Goal: Task Accomplishment & Management: Manage account settings

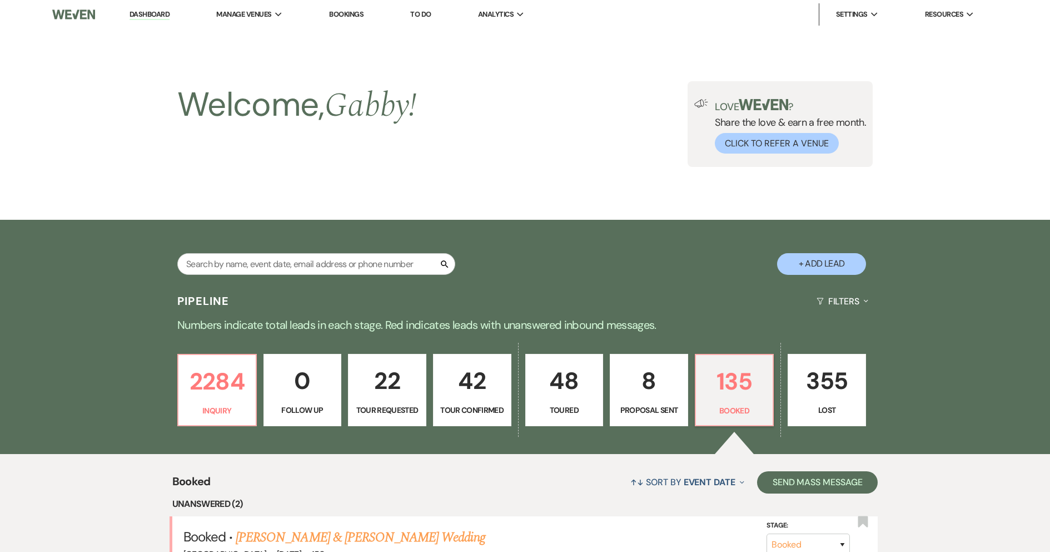
select select "7"
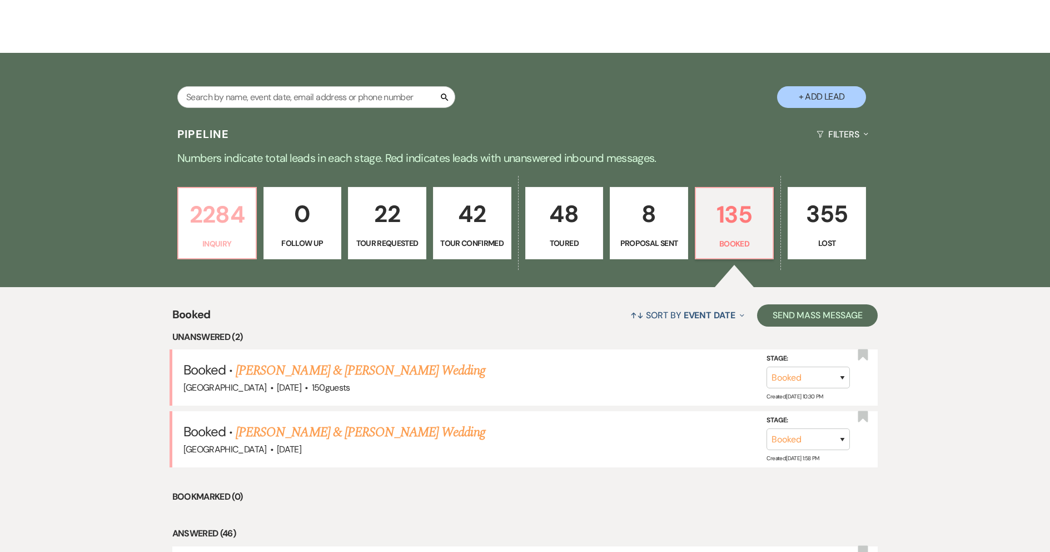
click at [224, 196] on p "2284" at bounding box center [217, 214] width 64 height 37
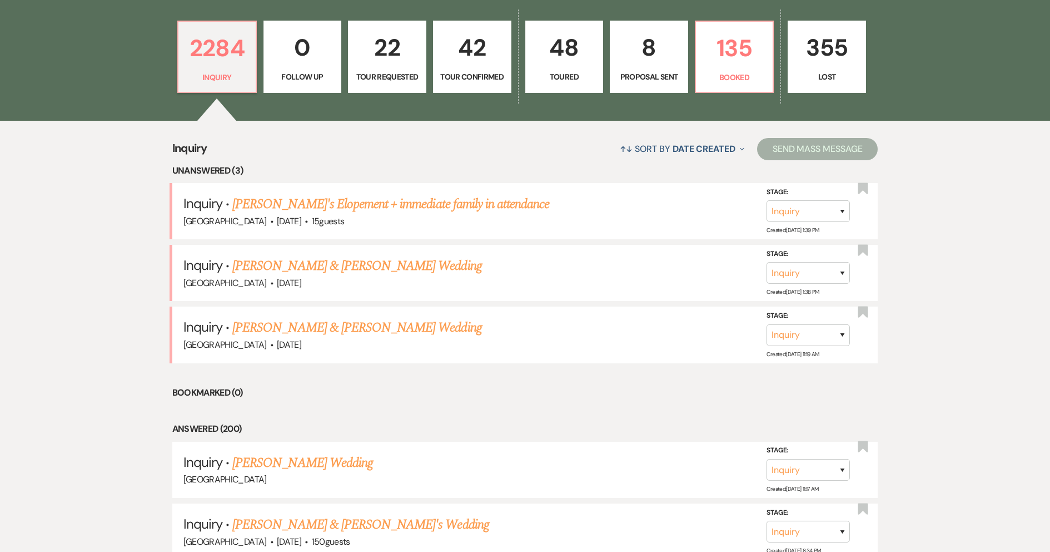
scroll to position [334, 0]
